Goal: Task Accomplishment & Management: Use online tool/utility

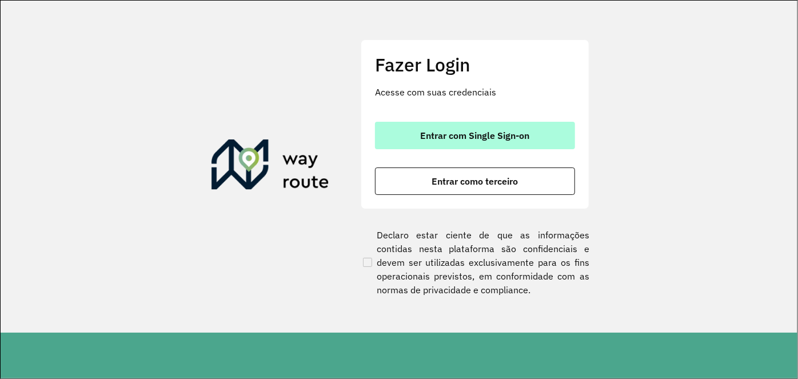
click at [447, 144] on button "Entrar com Single Sign-on" at bounding box center [475, 135] width 200 height 27
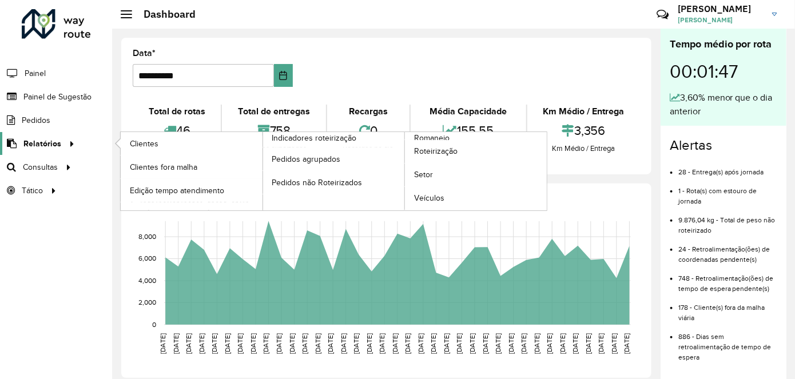
click at [47, 141] on span "Relatórios" at bounding box center [42, 144] width 38 height 12
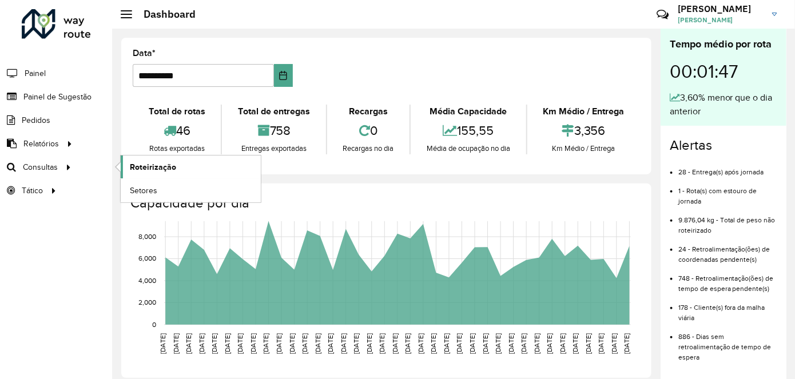
click at [149, 166] on span "Roteirização" at bounding box center [153, 167] width 46 height 12
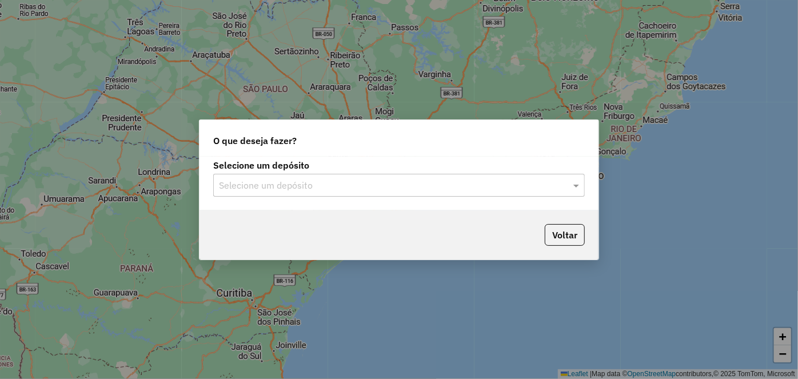
click at [348, 186] on input "text" at bounding box center [387, 186] width 337 height 14
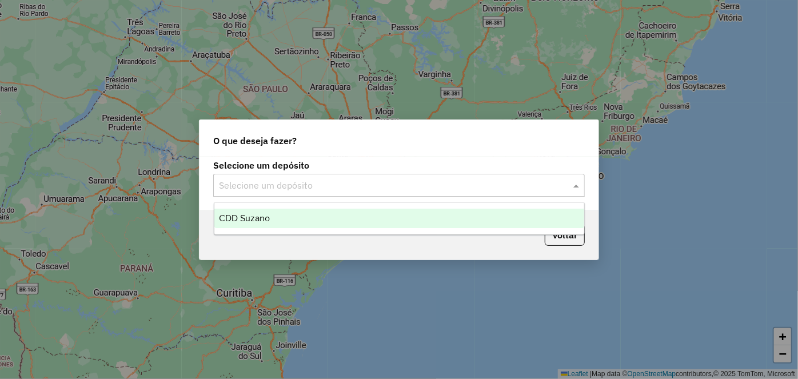
click at [301, 222] on div "CDD Suzano" at bounding box center [399, 218] width 370 height 19
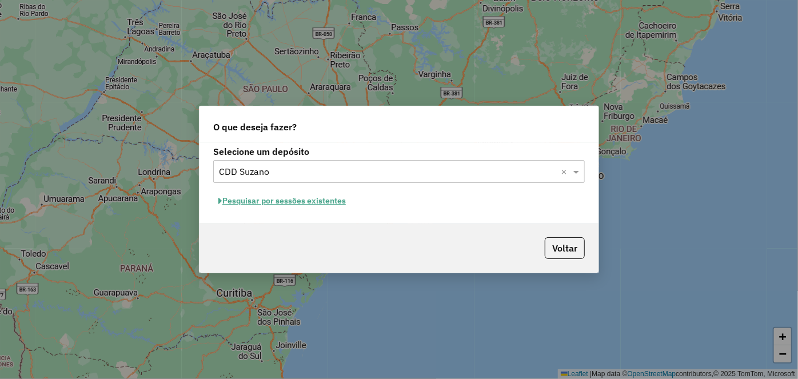
click at [299, 201] on button "Pesquisar por sessões existentes" at bounding box center [282, 201] width 138 height 18
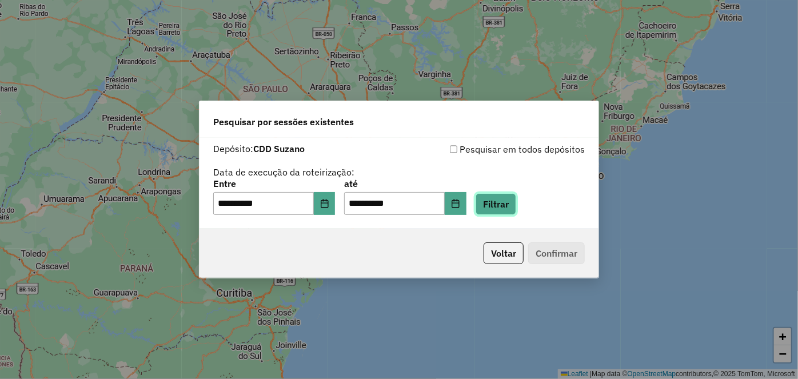
click at [511, 205] on button "Filtrar" at bounding box center [496, 204] width 41 height 22
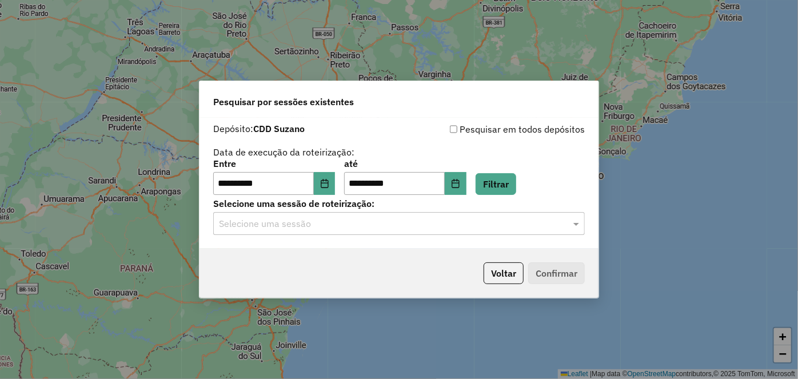
click at [254, 226] on input "text" at bounding box center [387, 224] width 337 height 14
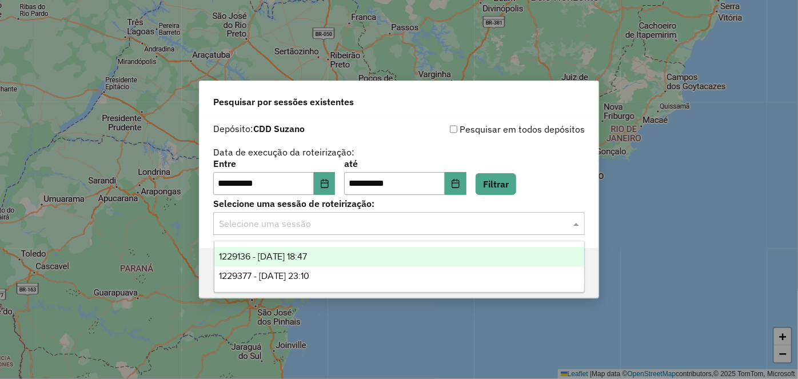
click at [258, 261] on span "1229136 - [DATE] 18:47" at bounding box center [263, 257] width 89 height 10
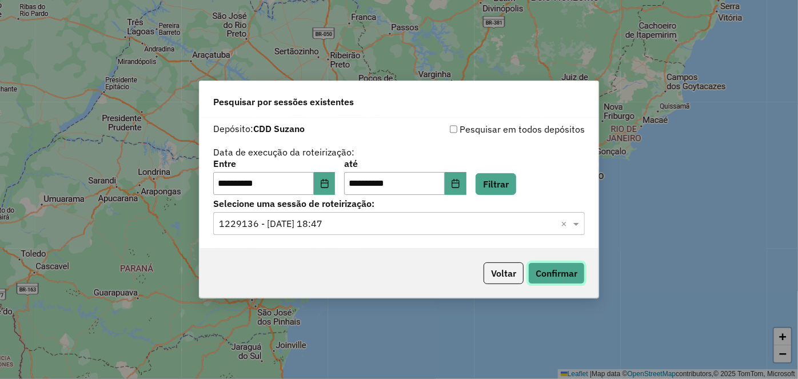
click at [575, 279] on button "Confirmar" at bounding box center [556, 273] width 57 height 22
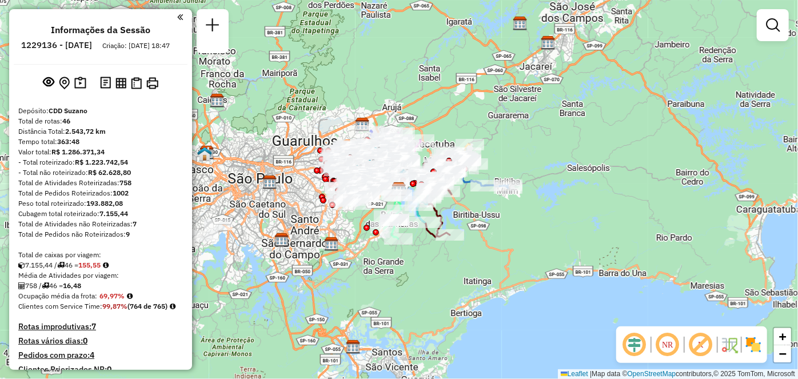
scroll to position [824, 0]
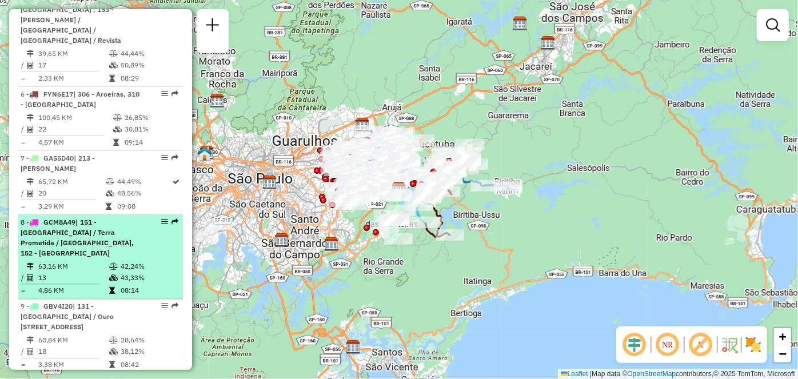
click at [161, 218] on em at bounding box center [164, 221] width 7 height 7
select select "**********"
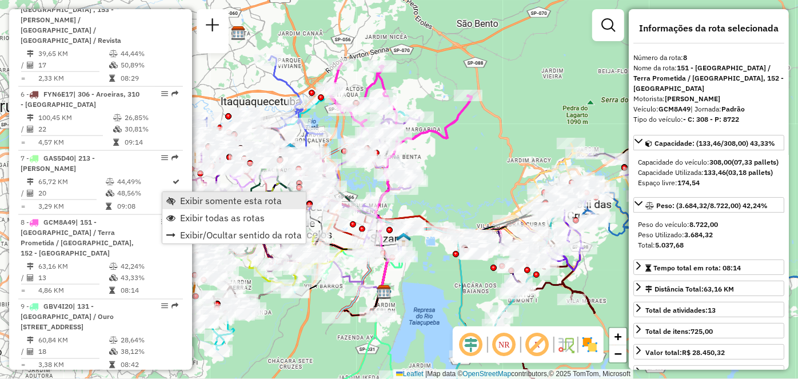
click at [169, 202] on span "Exibir somente esta rota" at bounding box center [170, 200] width 9 height 9
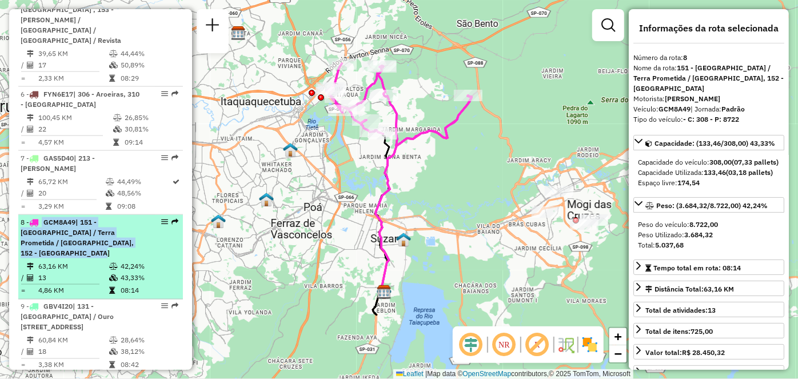
drag, startPoint x: 131, startPoint y: 209, endPoint x: 43, endPoint y: 193, distance: 89.5
click at [43, 217] on div "8 - GCM8A49 | 151 - Vila Celeste / Terra Prometida / Jardim Piatã, 152 - Parque…" at bounding box center [81, 237] width 121 height 41
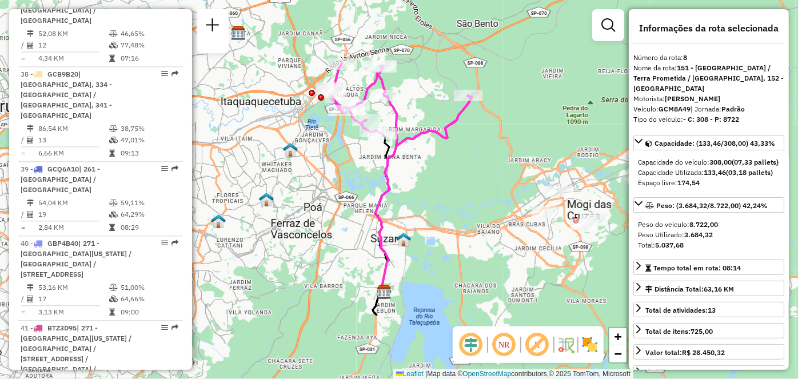
scroll to position [2784, 0]
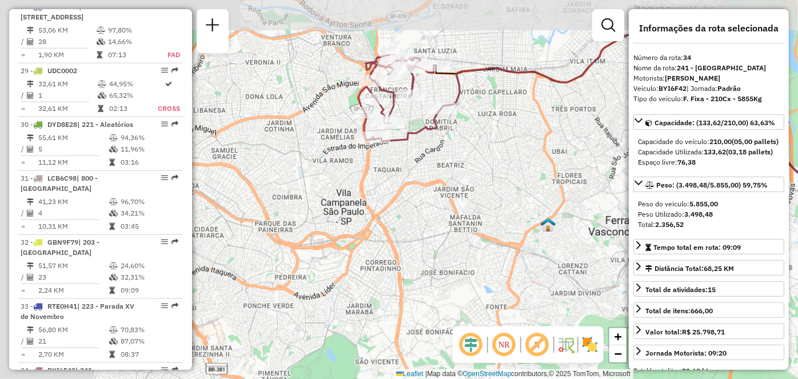
drag, startPoint x: 306, startPoint y: 151, endPoint x: 494, endPoint y: 174, distance: 188.9
click at [494, 174] on div "Janela de atendimento Grade de atendimento Capacidade Transportadoras Veículos …" at bounding box center [399, 189] width 798 height 379
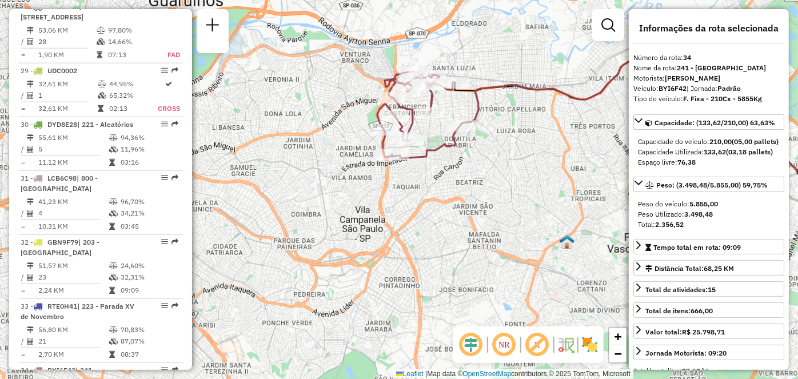
drag, startPoint x: 405, startPoint y: 188, endPoint x: 425, endPoint y: 205, distance: 26.3
click at [425, 205] on div "Janela de atendimento Grade de atendimento Capacidade Transportadoras Veículos …" at bounding box center [399, 189] width 798 height 379
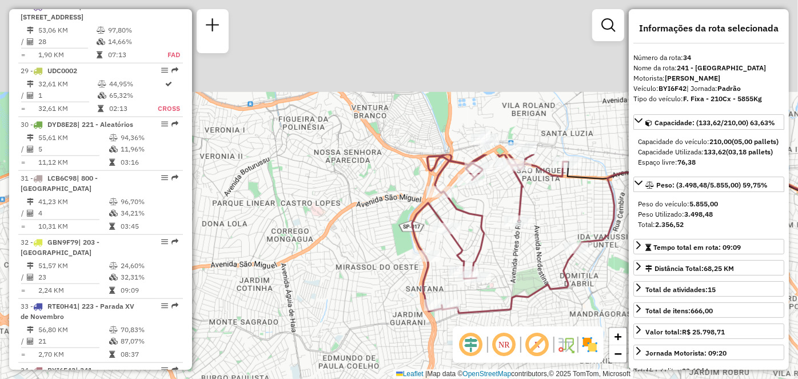
drag, startPoint x: 394, startPoint y: 85, endPoint x: 378, endPoint y: 282, distance: 197.9
click at [378, 282] on div "Janela de atendimento Grade de atendimento Capacidade Transportadoras Veículos …" at bounding box center [399, 189] width 798 height 379
